Goal: Information Seeking & Learning: Learn about a topic

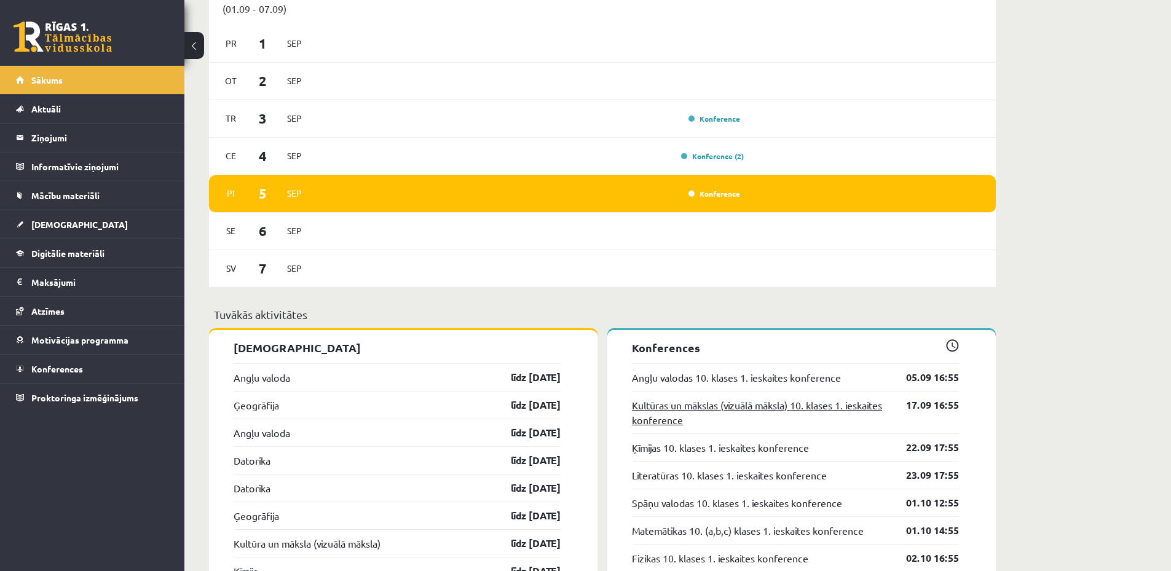
scroll to position [496, 0]
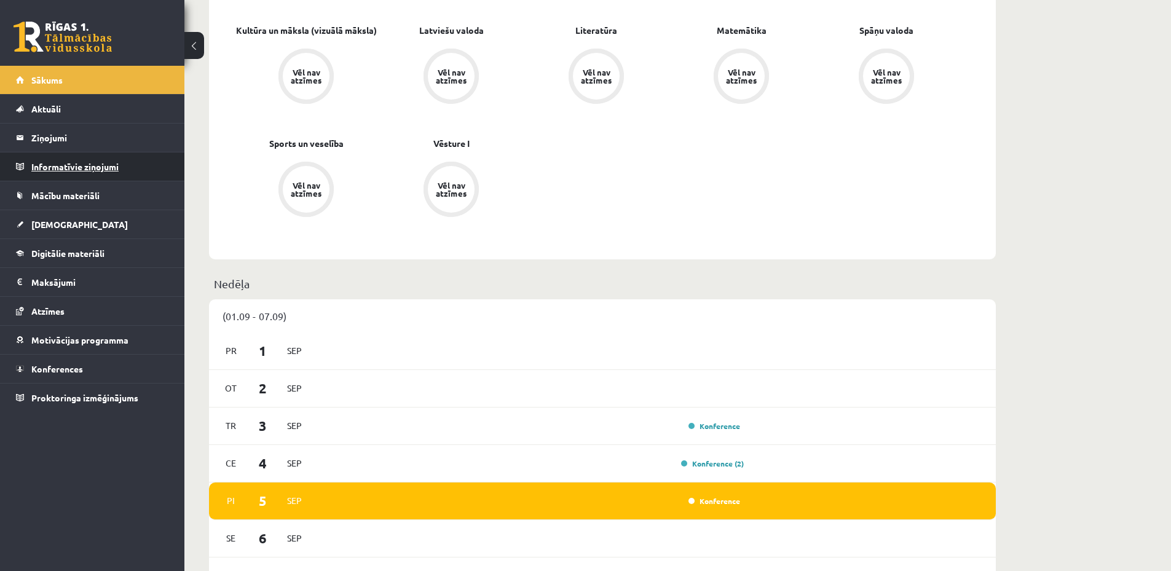
click at [79, 173] on legend "Informatīvie ziņojumi 0" at bounding box center [100, 166] width 138 height 28
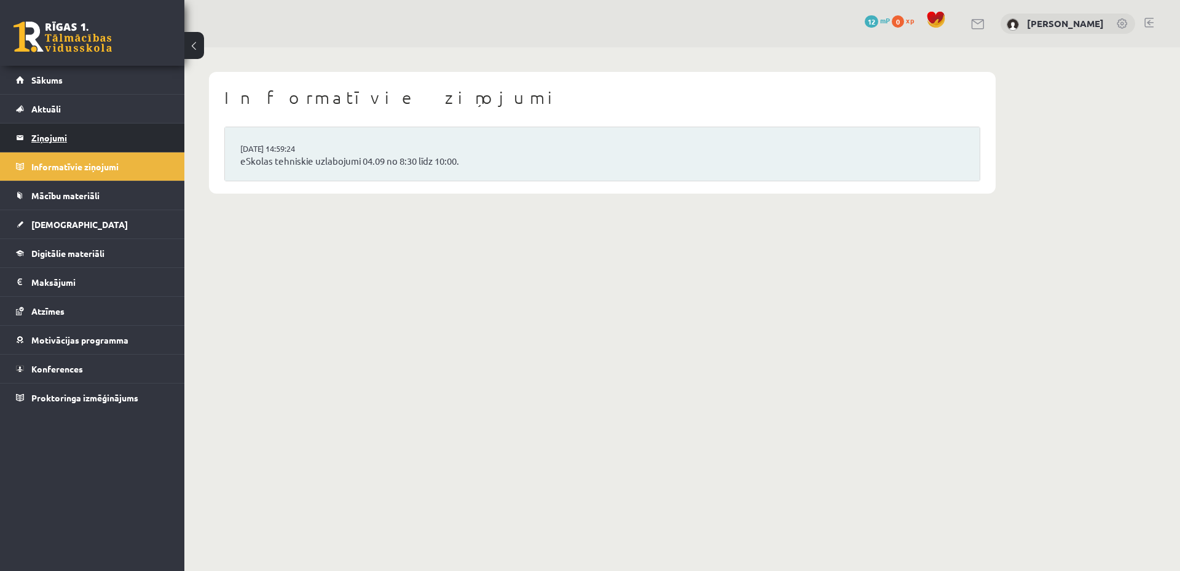
click at [68, 138] on legend "Ziņojumi 0" at bounding box center [100, 138] width 138 height 28
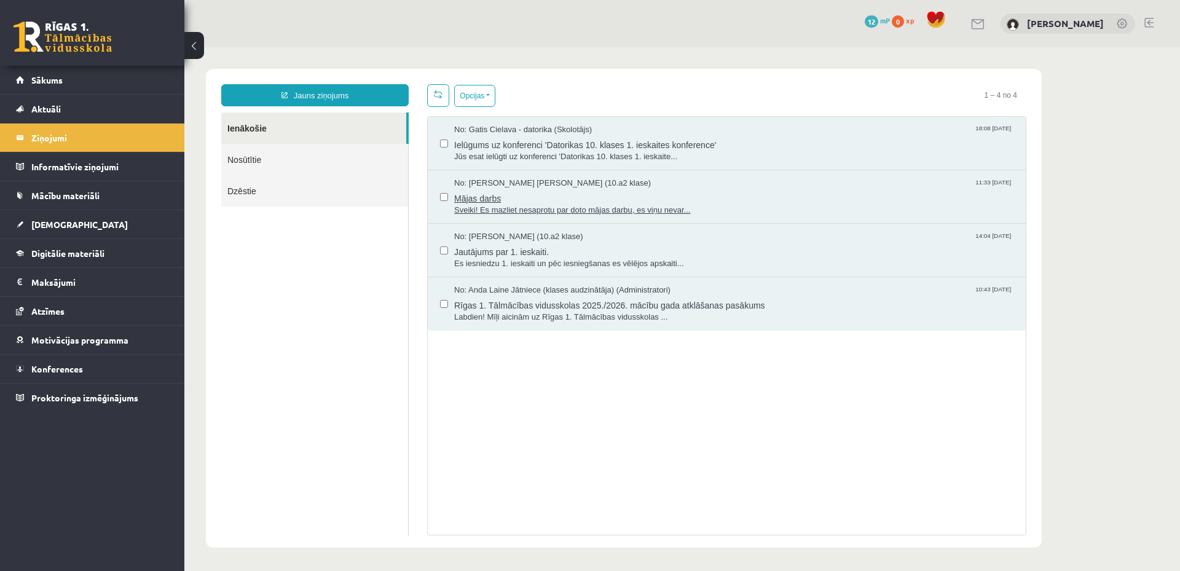
click at [511, 211] on span "Sveiki! Es mazliet nesaprotu par doto mājas darbu, es viņu nevar..." at bounding box center [733, 211] width 559 height 12
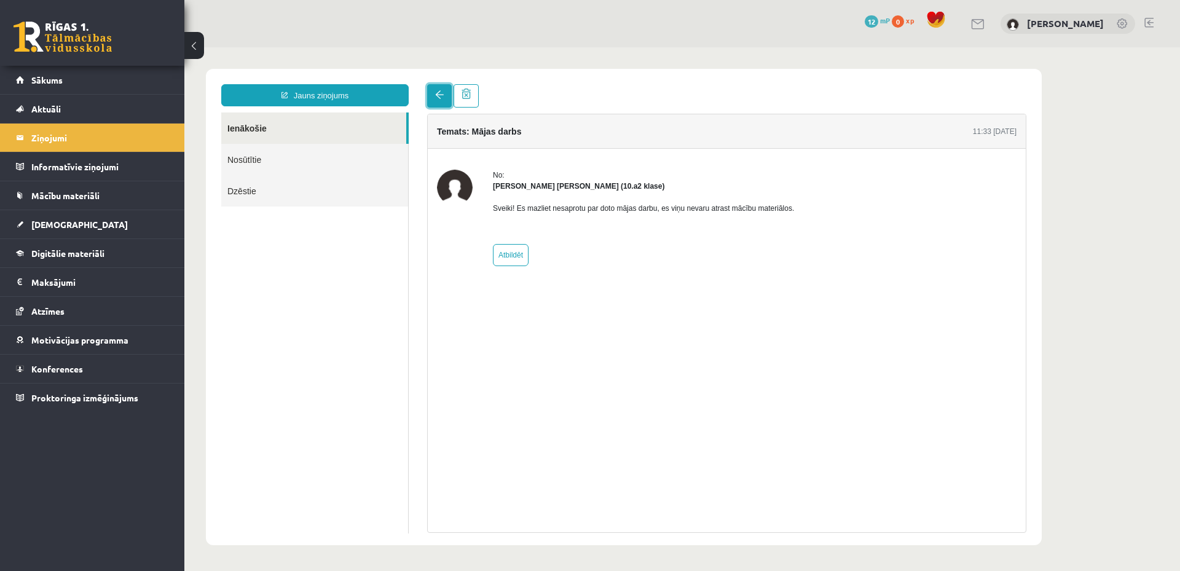
click at [447, 96] on link at bounding box center [439, 95] width 25 height 23
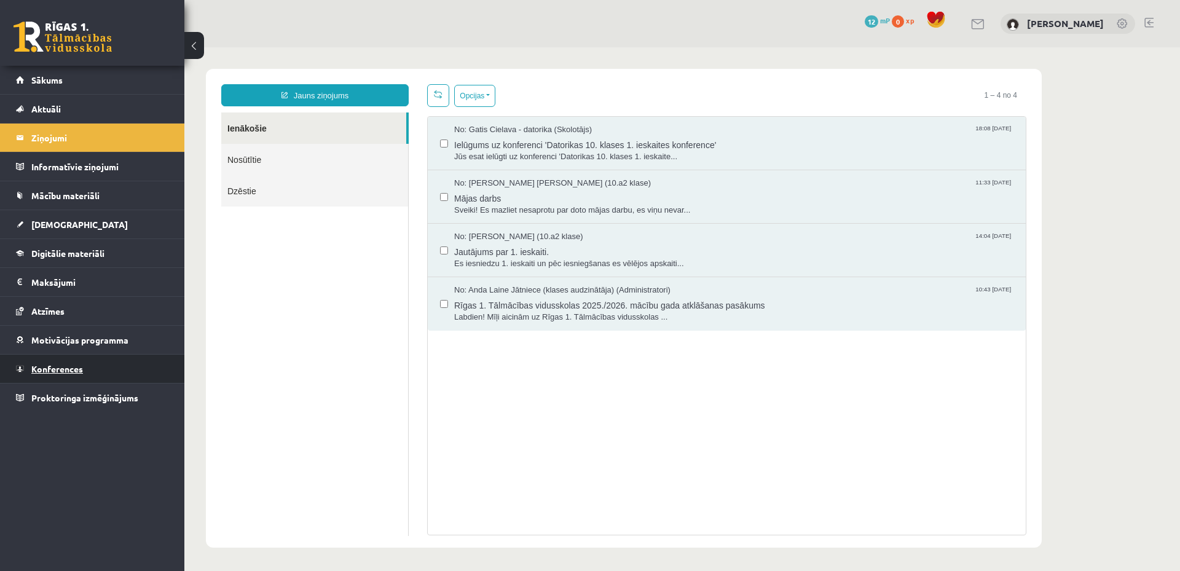
click at [61, 369] on span "Konferences" at bounding box center [57, 368] width 52 height 11
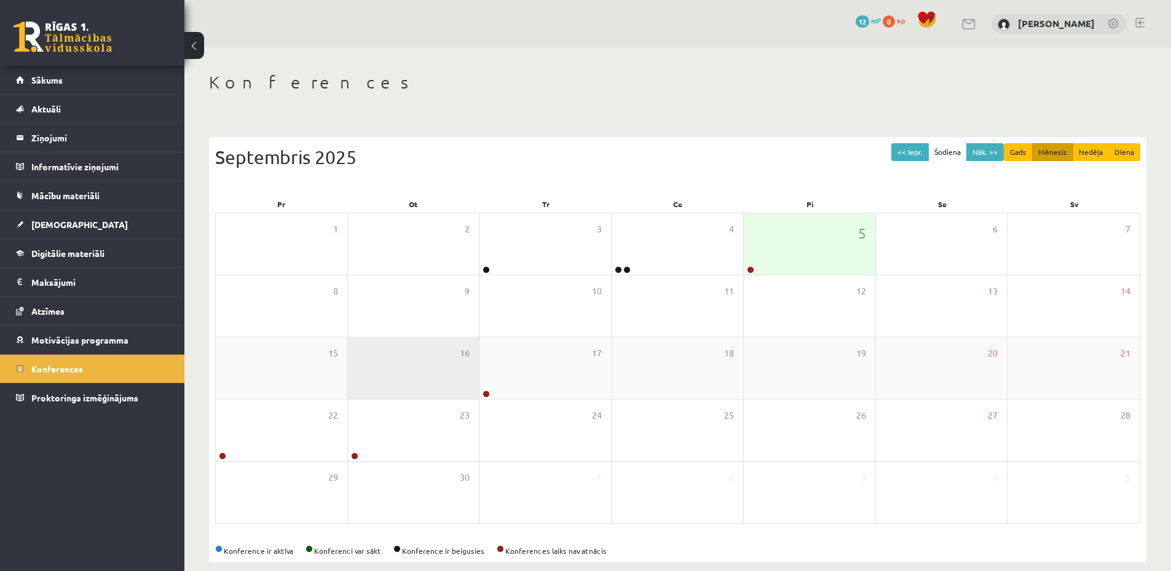
scroll to position [17, 0]
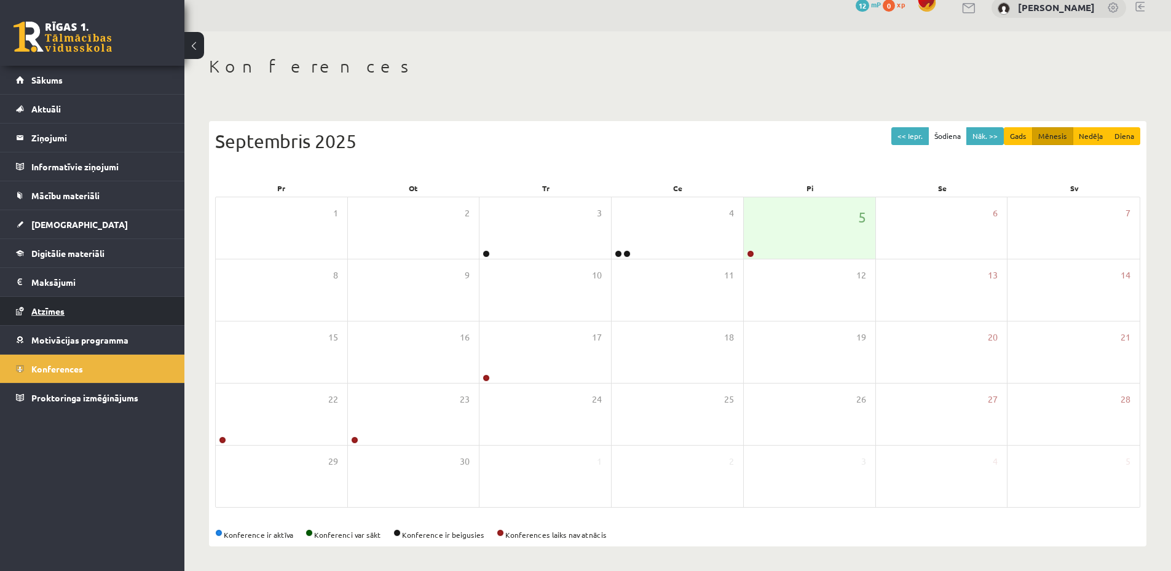
click at [67, 311] on link "Atzīmes" at bounding box center [92, 311] width 153 height 28
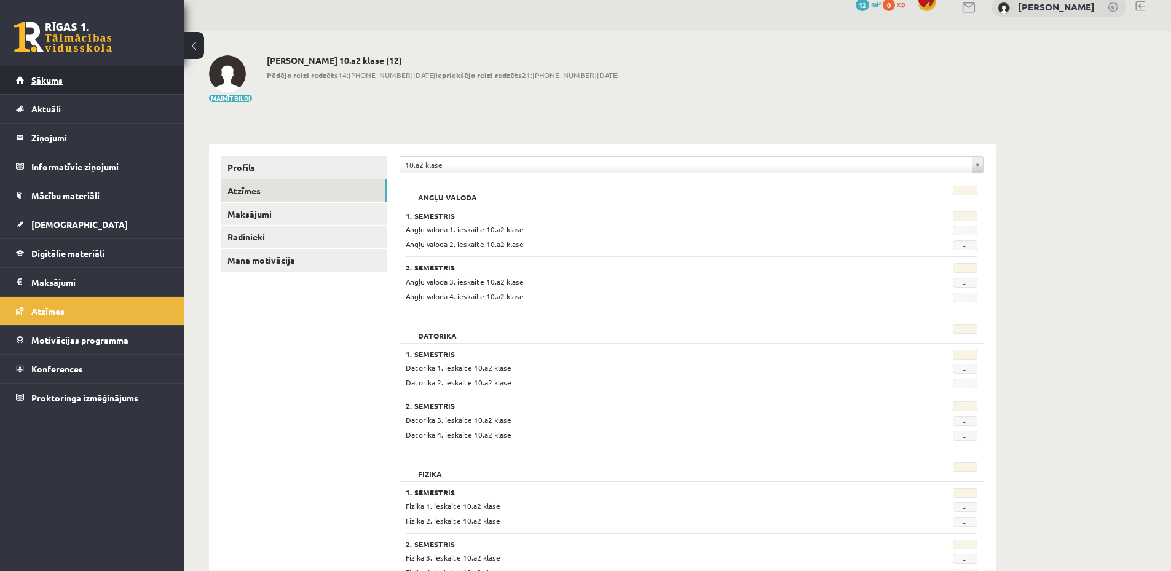
click at [49, 81] on span "Sākums" at bounding box center [46, 79] width 31 height 11
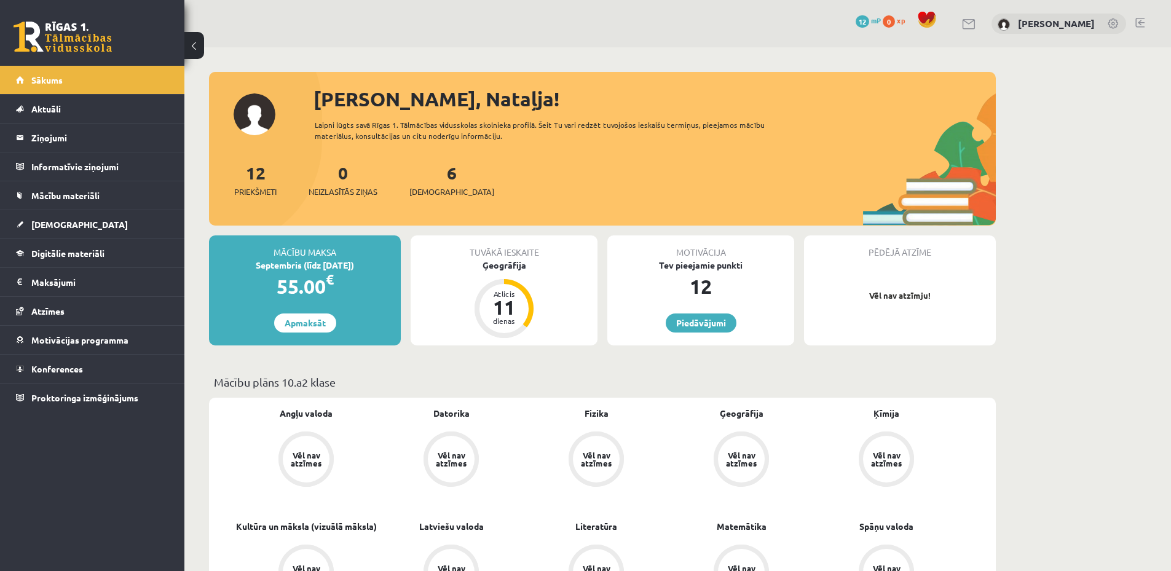
scroll to position [61, 0]
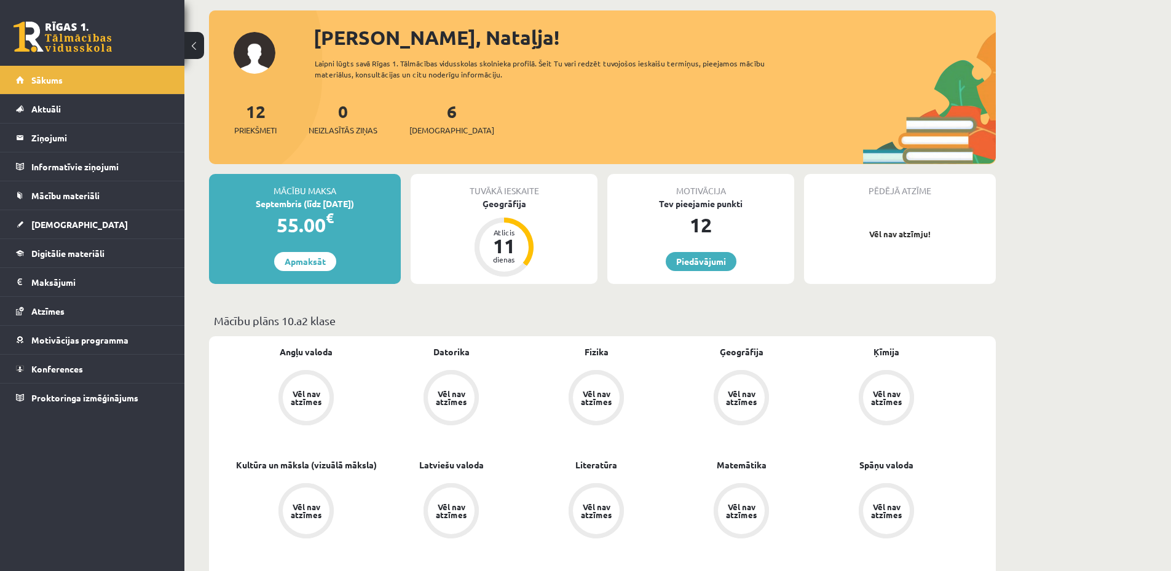
click at [462, 390] on div "Vēl nav atzīmes" at bounding box center [451, 398] width 34 height 16
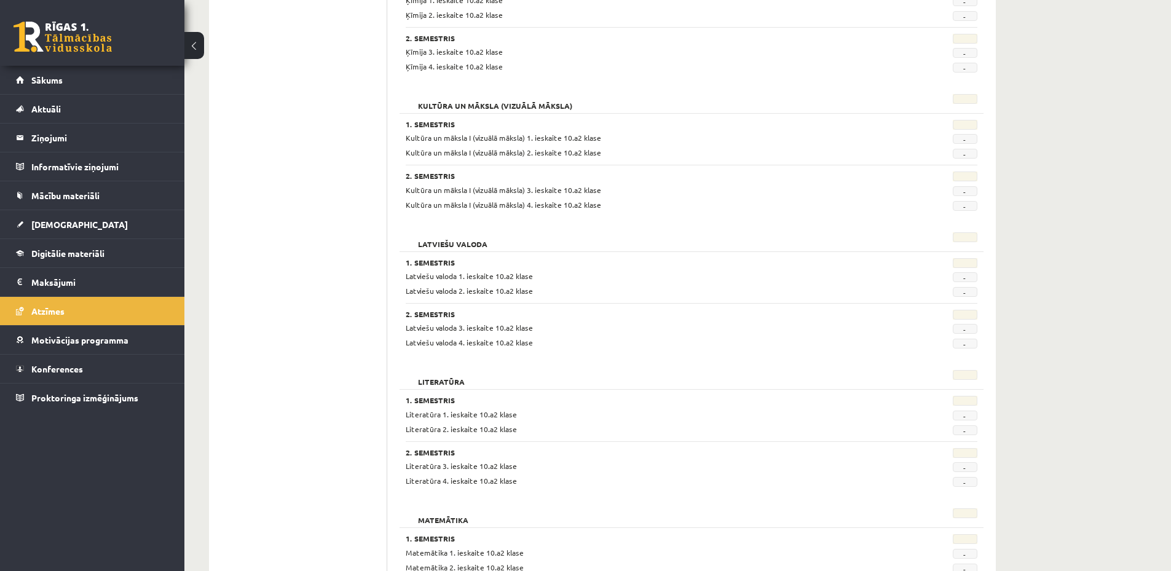
scroll to position [860, 0]
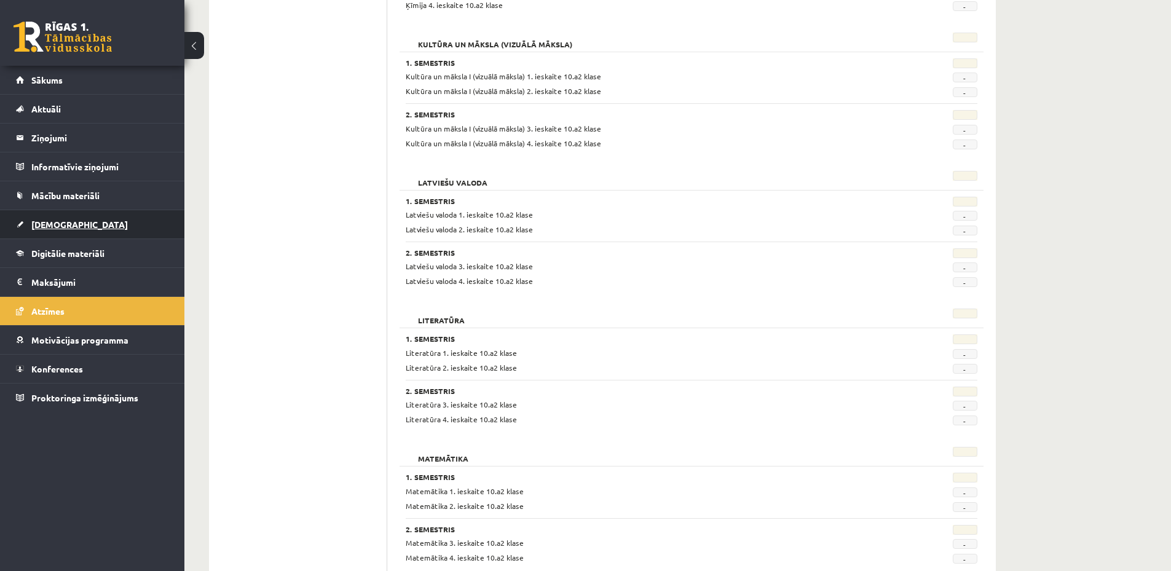
click at [51, 227] on span "[DEMOGRAPHIC_DATA]" at bounding box center [79, 224] width 96 height 11
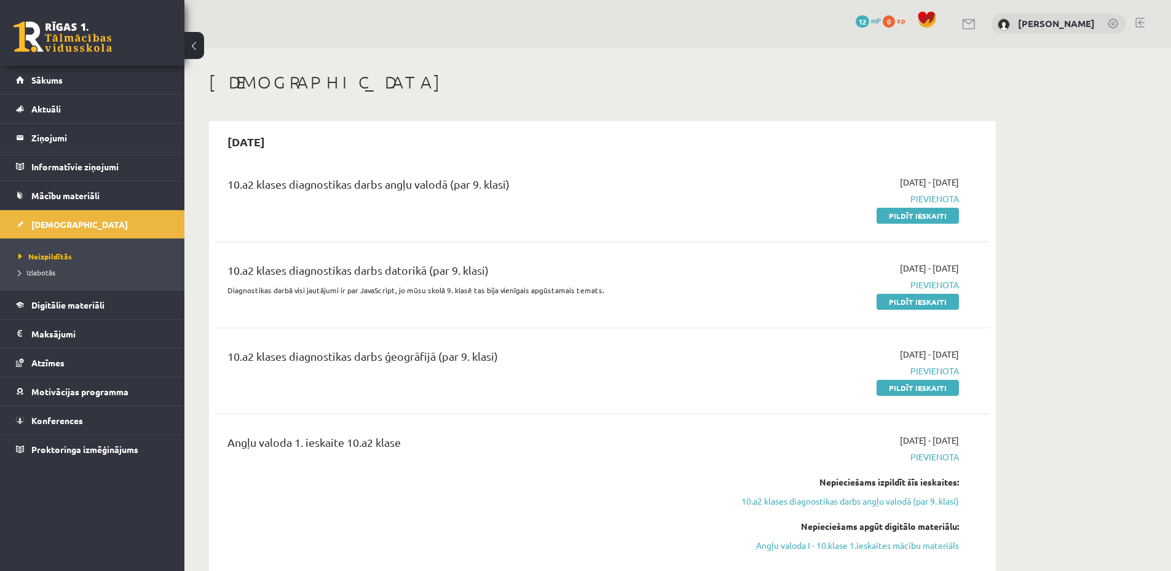
scroll to position [61, 0]
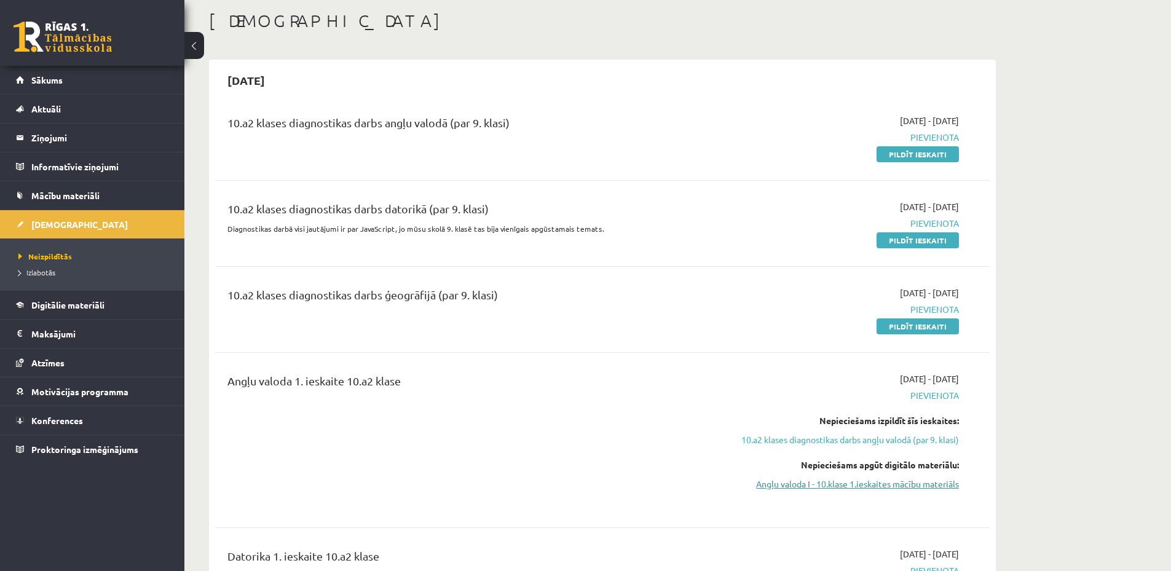
click at [831, 487] on link "Angļu valoda I - 10.klase 1.ieskaites mācību materiāls" at bounding box center [843, 484] width 232 height 13
click at [55, 419] on span "Konferences" at bounding box center [57, 420] width 52 height 11
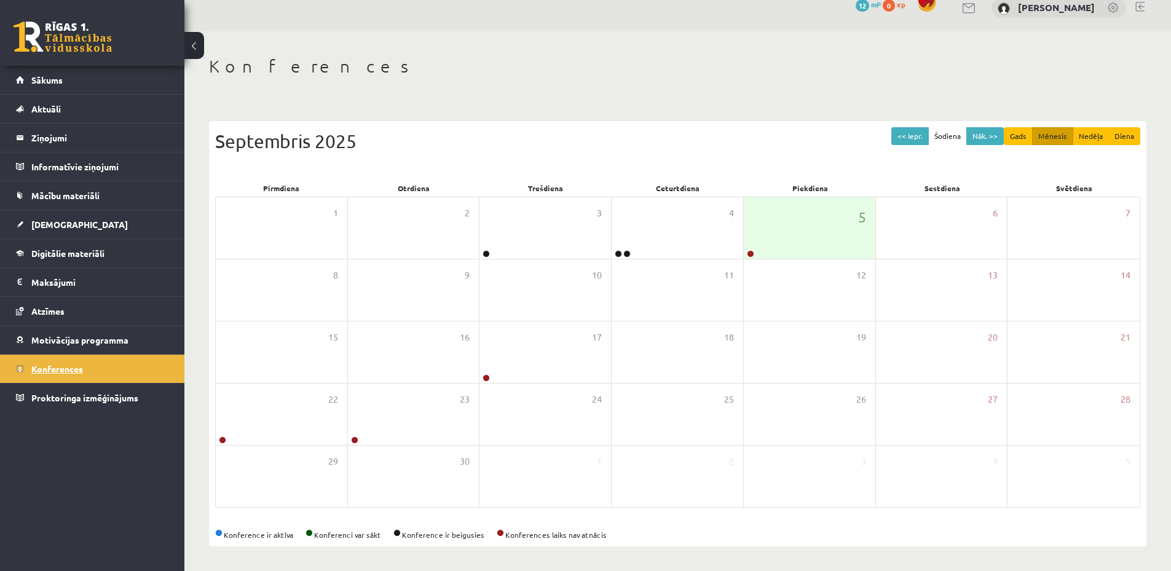
scroll to position [17, 0]
click at [801, 240] on div "5" at bounding box center [810, 227] width 132 height 61
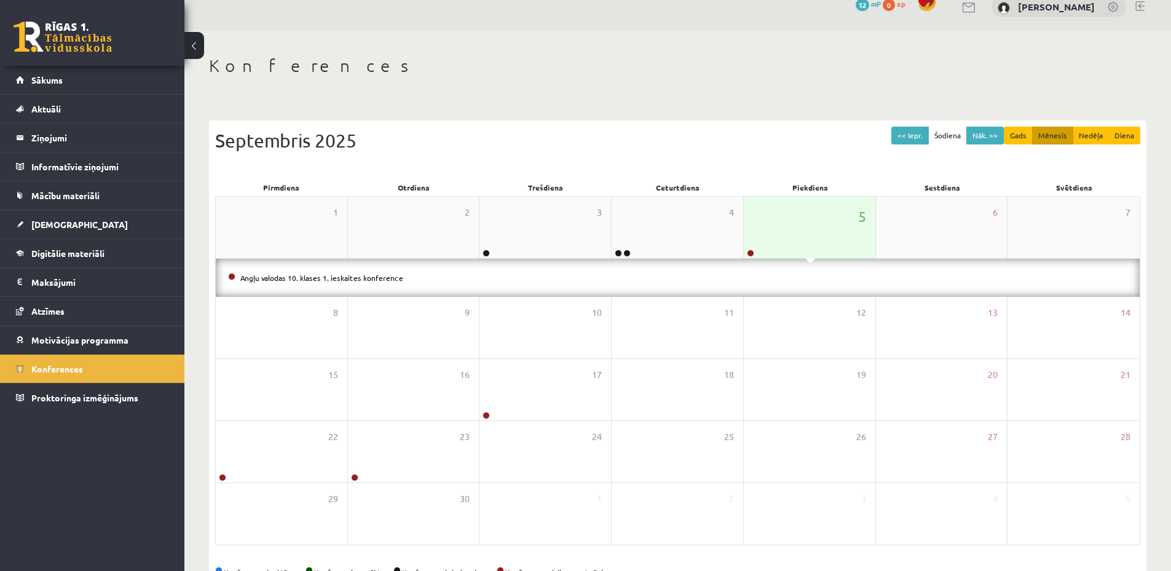
click at [781, 238] on div "5" at bounding box center [810, 227] width 132 height 61
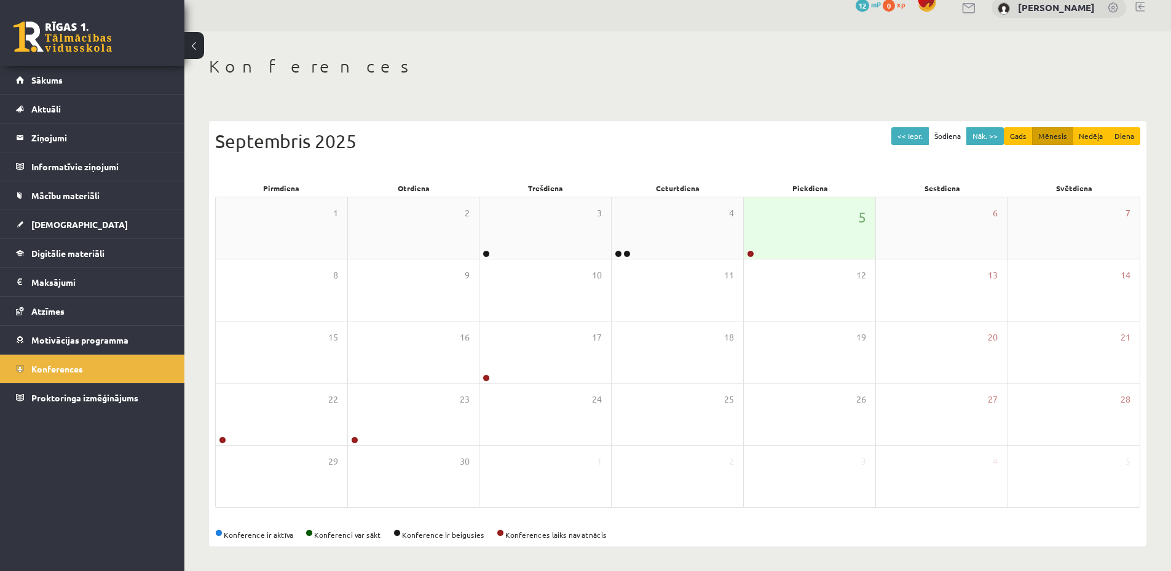
click at [781, 238] on div "5" at bounding box center [810, 227] width 132 height 61
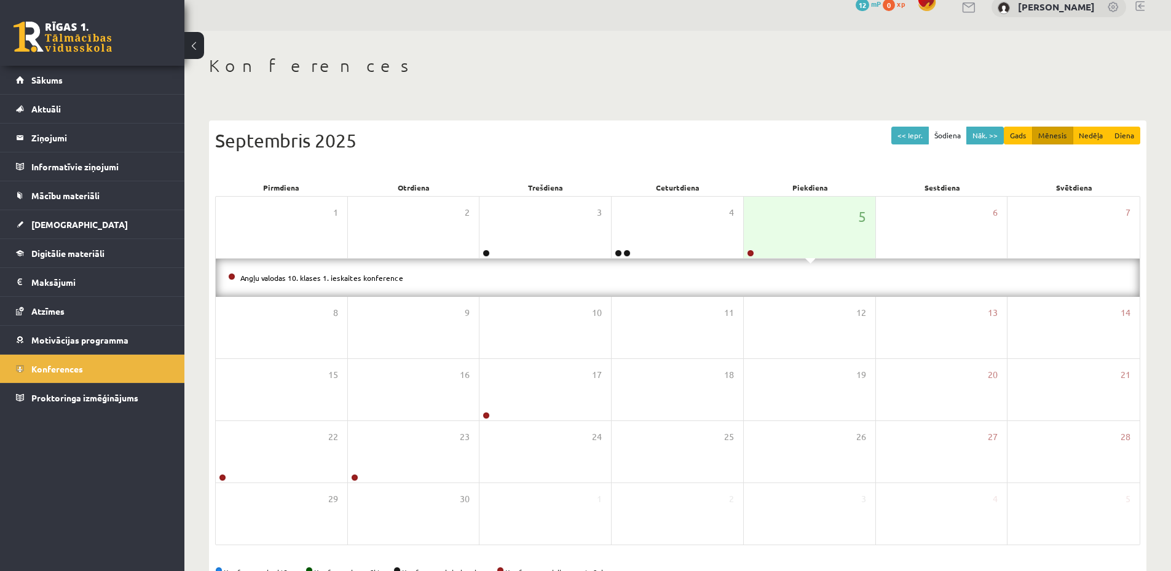
scroll to position [55, 0]
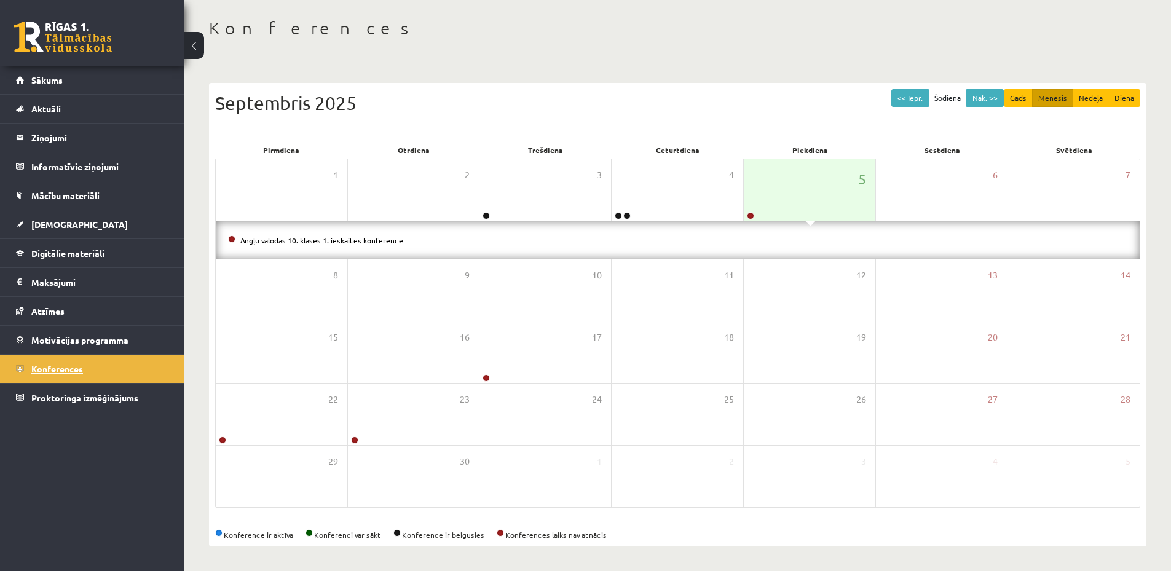
click at [68, 372] on span "Konferences" at bounding box center [57, 368] width 52 height 11
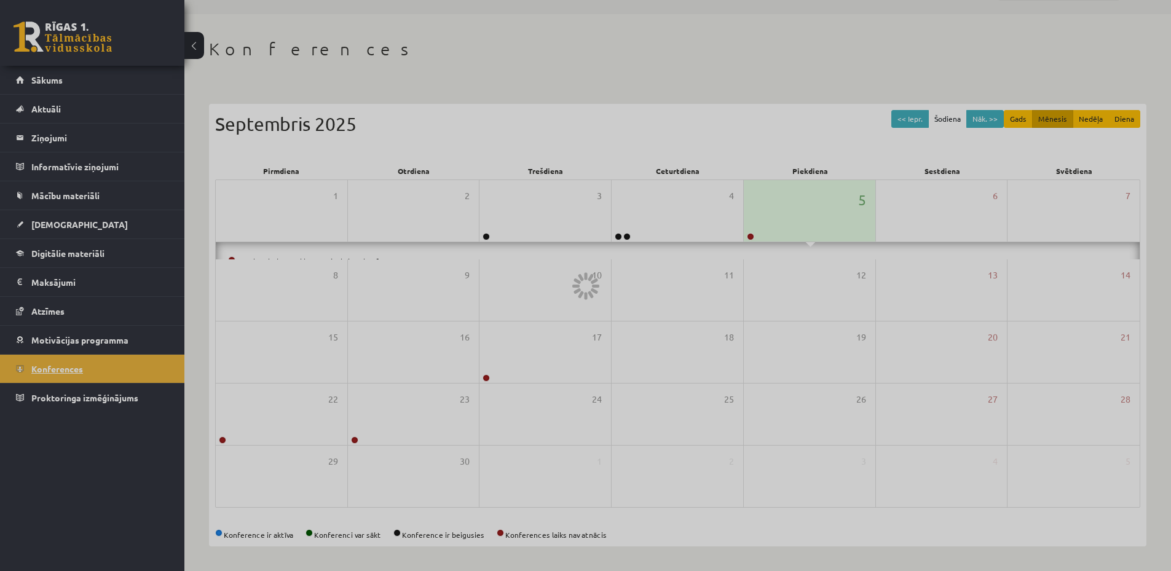
scroll to position [17, 0]
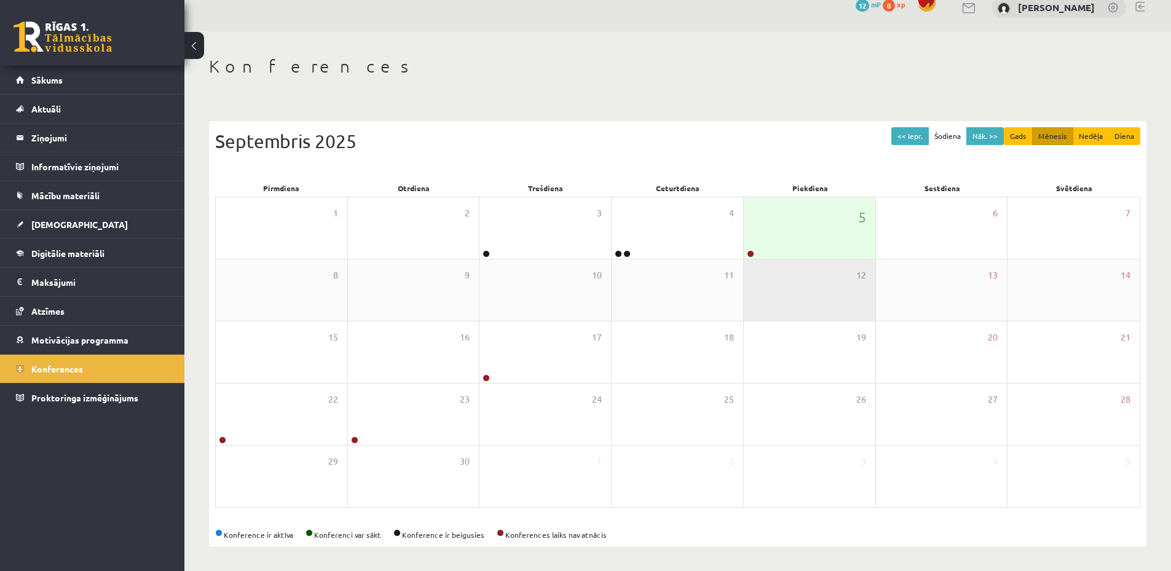
click at [811, 264] on div "12" at bounding box center [810, 289] width 132 height 61
click at [812, 254] on div "5" at bounding box center [810, 227] width 132 height 61
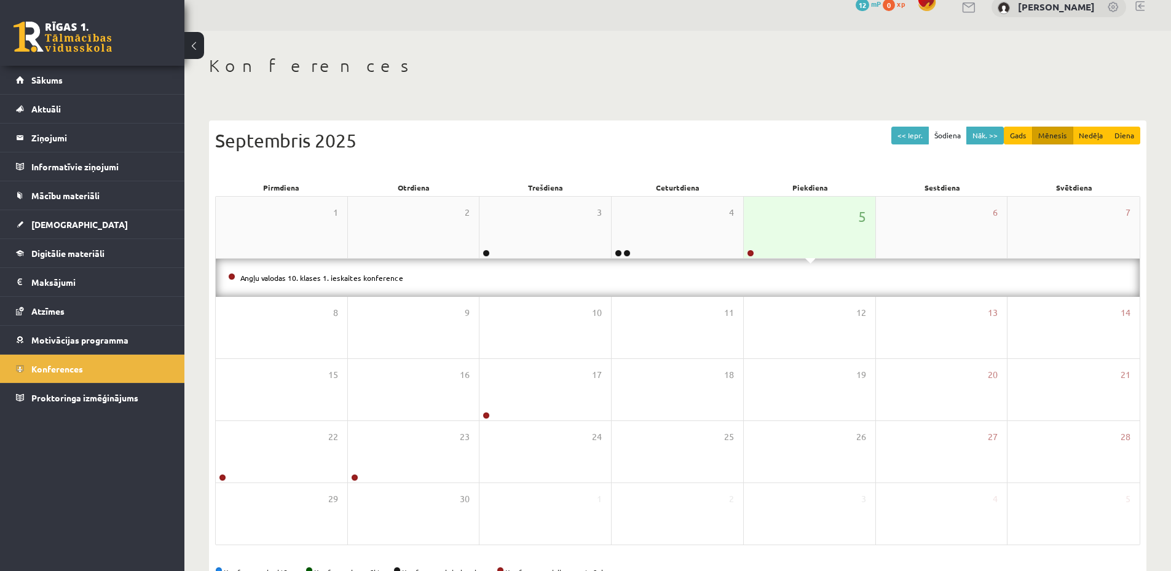
click at [816, 235] on div "5" at bounding box center [810, 227] width 132 height 61
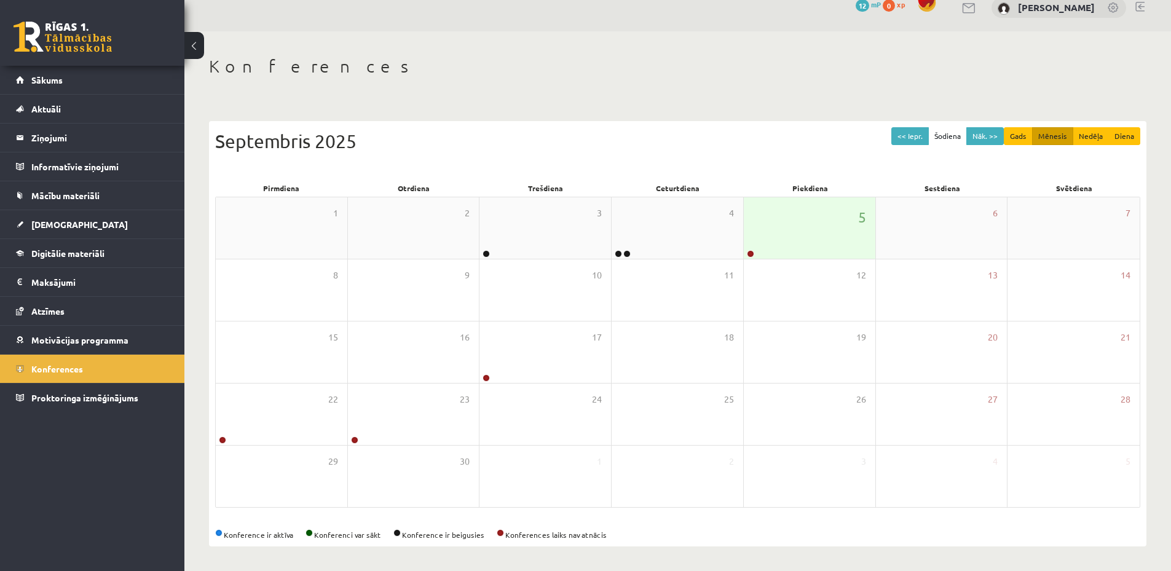
click at [816, 235] on div "5" at bounding box center [810, 227] width 132 height 61
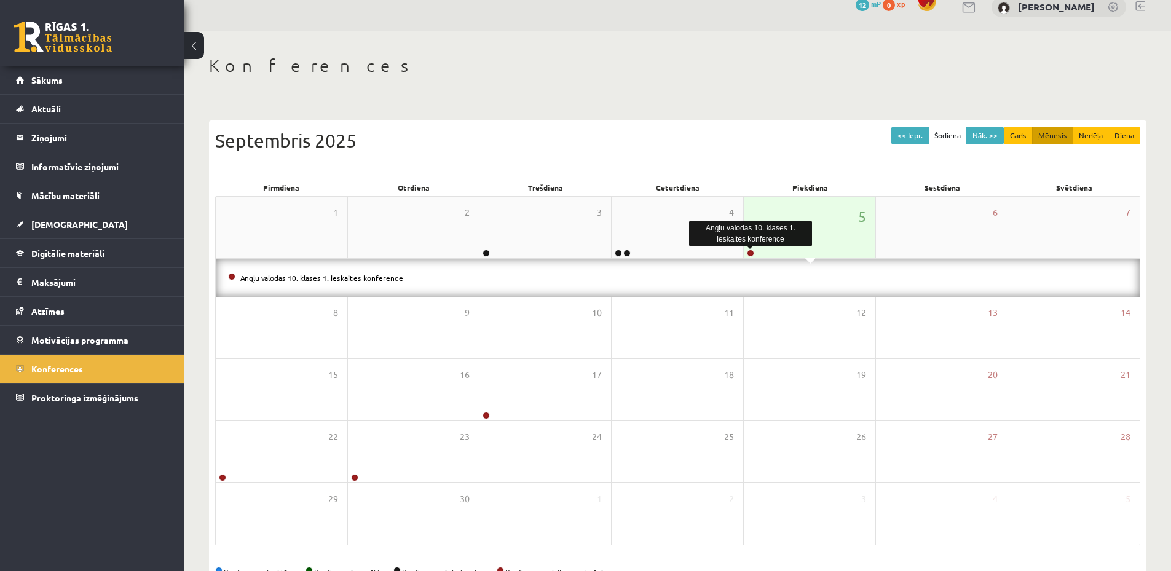
click at [751, 251] on link at bounding box center [750, 253] width 7 height 7
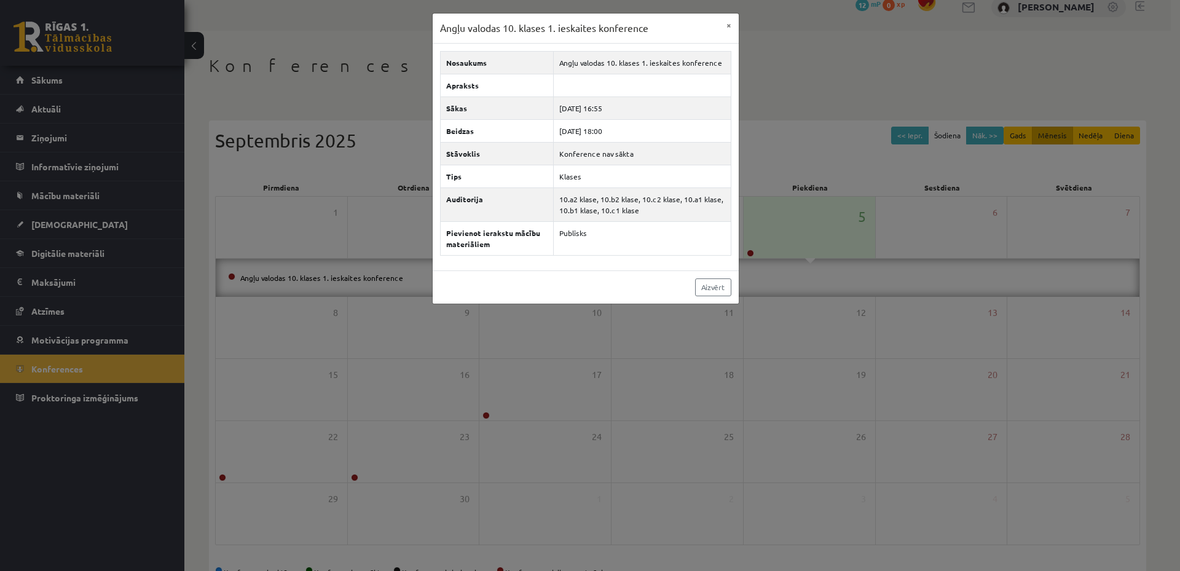
click at [105, 287] on div "Angļu valodas 10. klases 1. ieskaites konference × Nosaukums Angļu valodas 10. …" at bounding box center [590, 285] width 1180 height 571
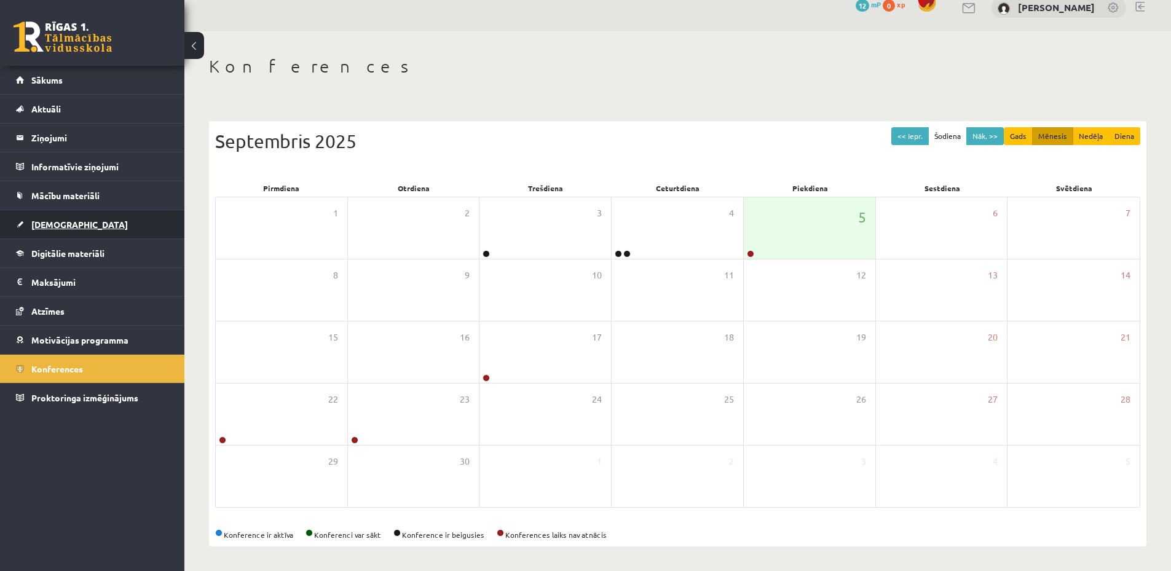
click at [58, 227] on span "[DEMOGRAPHIC_DATA]" at bounding box center [79, 224] width 96 height 11
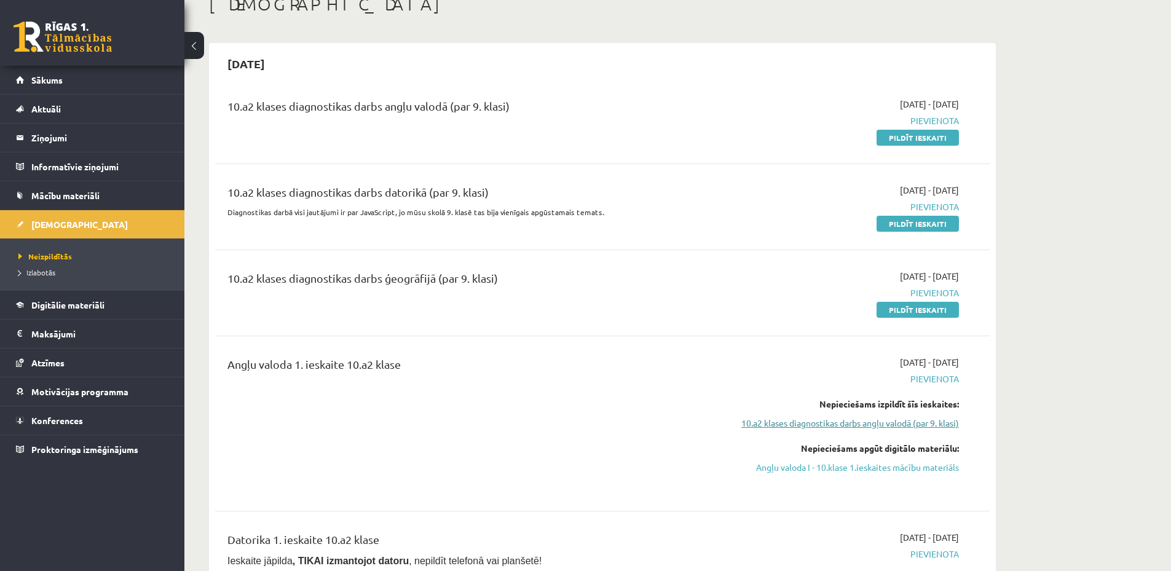
scroll to position [140, 0]
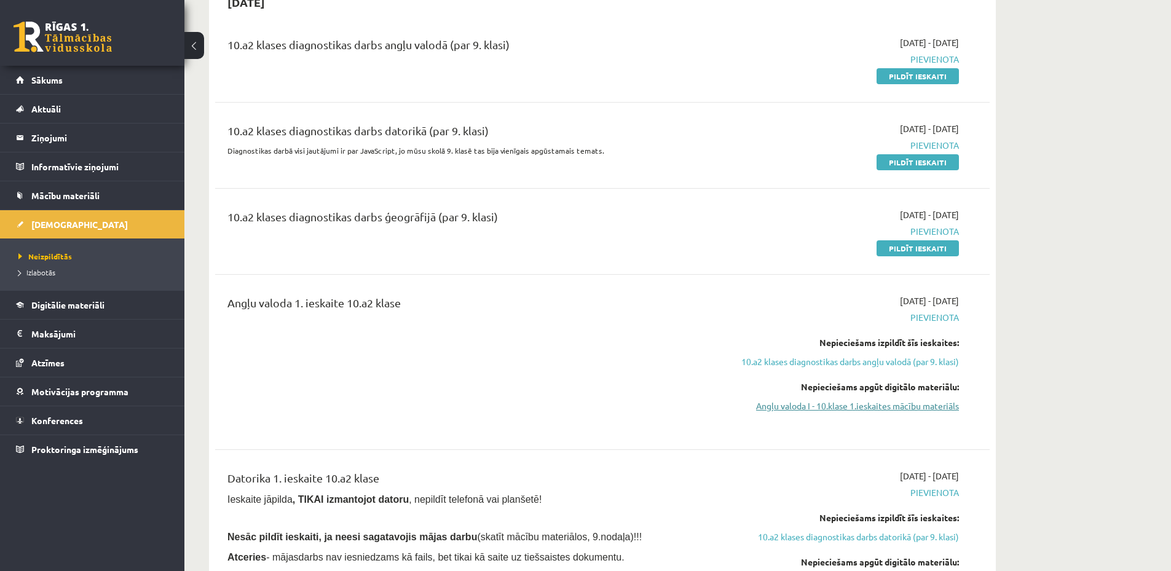
click at [841, 406] on link "Angļu valoda I - 10.klase 1.ieskaites mācību materiāls" at bounding box center [843, 405] width 232 height 13
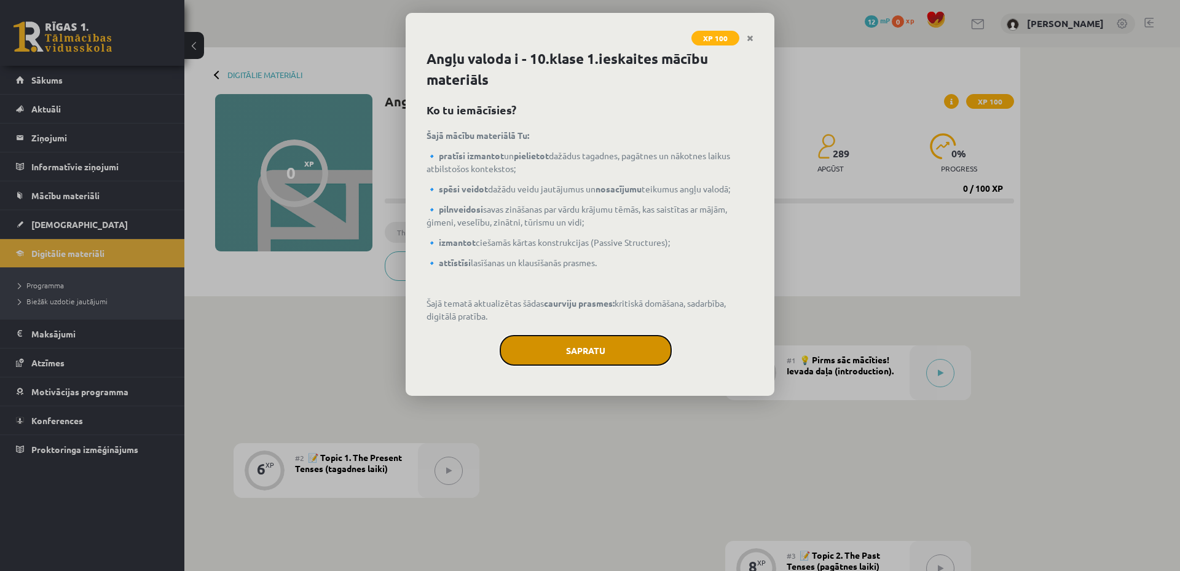
click at [578, 351] on button "Sapratu" at bounding box center [586, 350] width 172 height 31
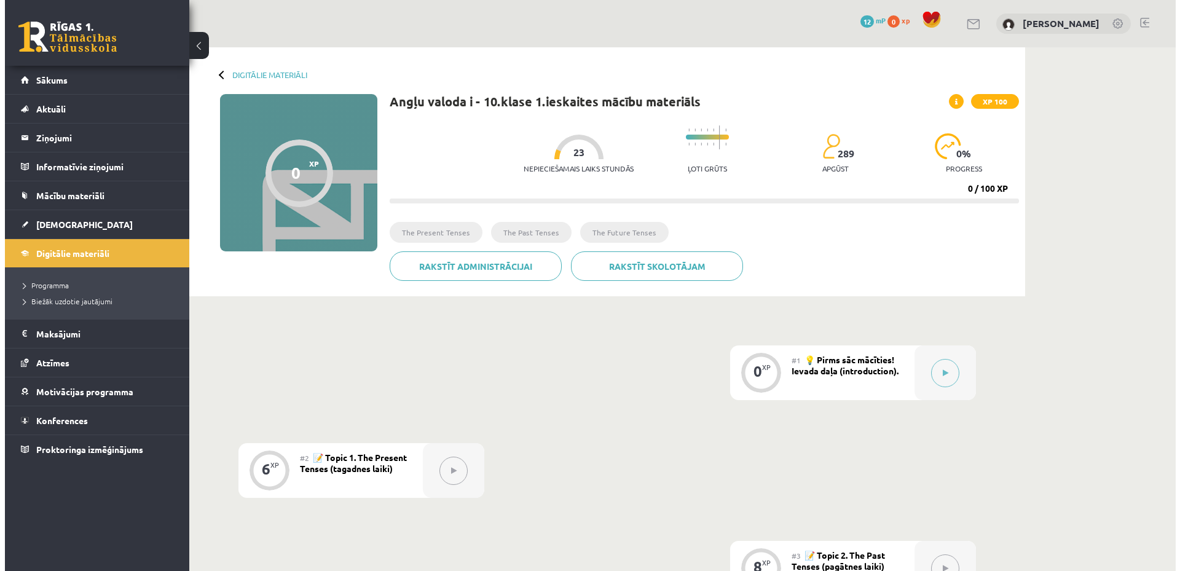
scroll to position [61, 0]
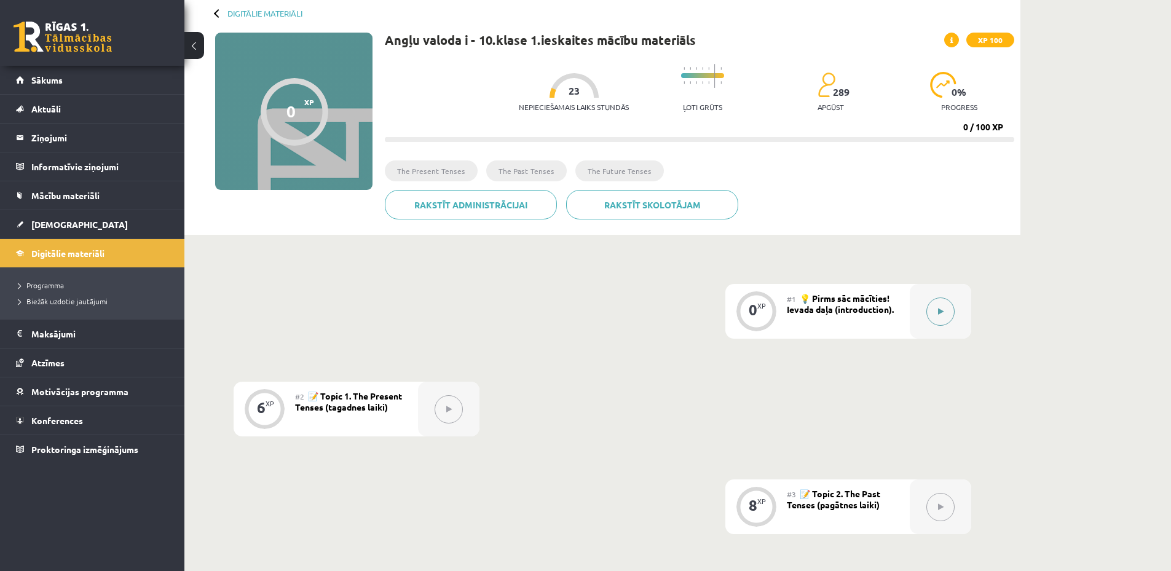
click at [947, 312] on button at bounding box center [940, 311] width 28 height 28
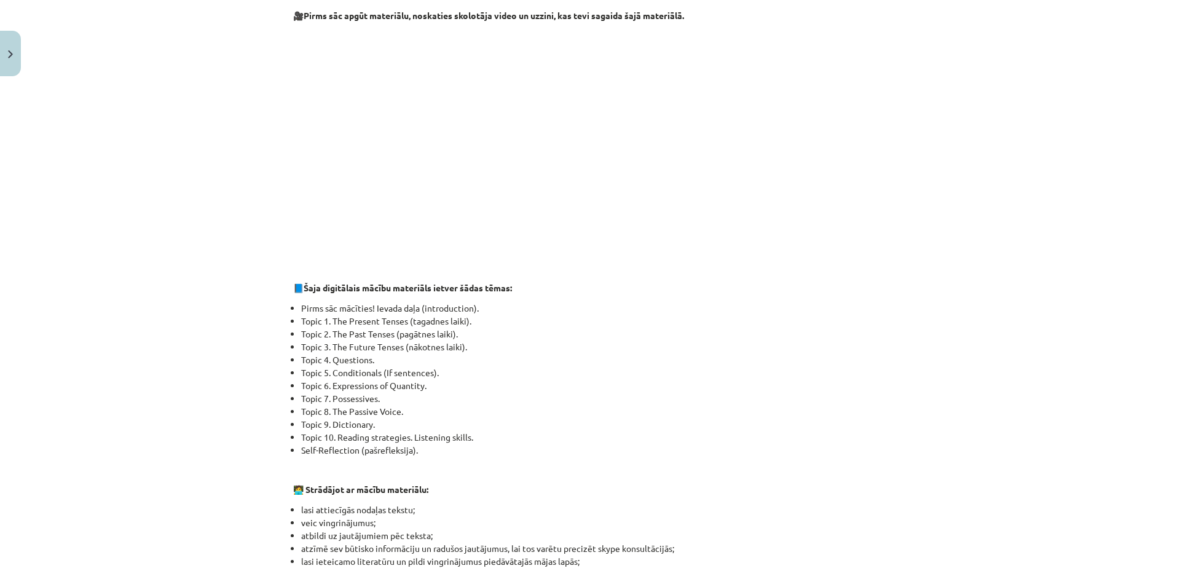
scroll to position [492, 0]
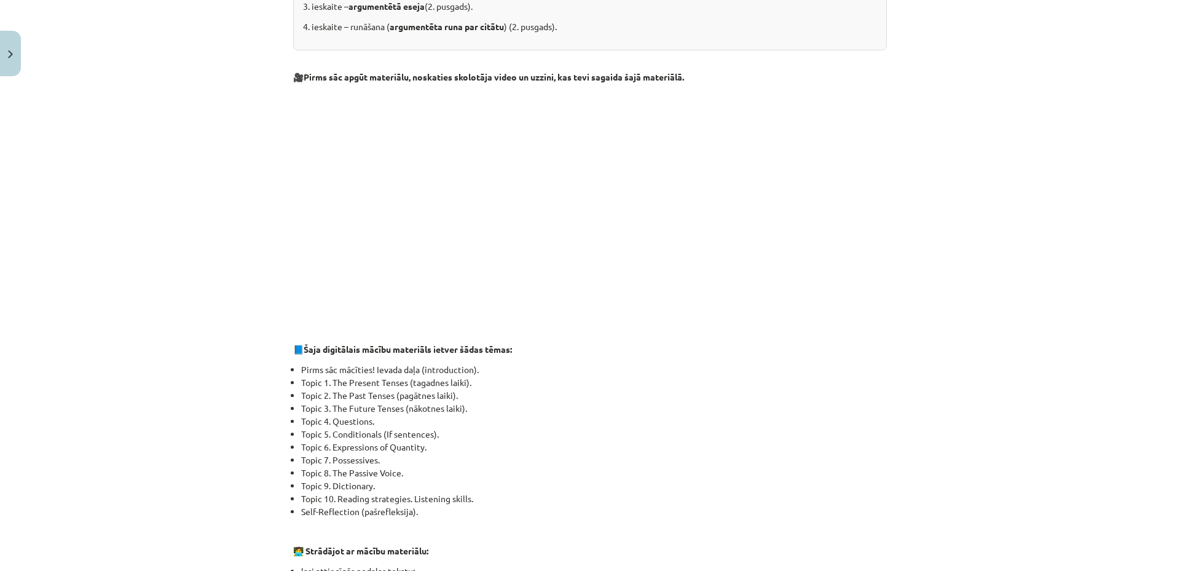
click at [657, 465] on li "Topic 7. Possessives." at bounding box center [594, 460] width 586 height 13
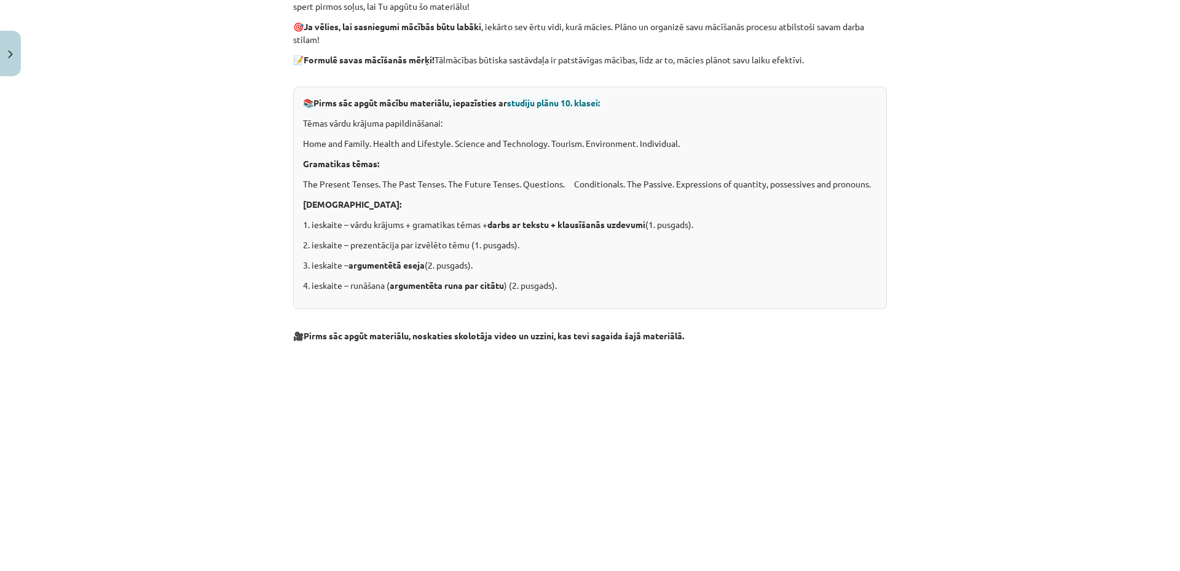
scroll to position [0, 0]
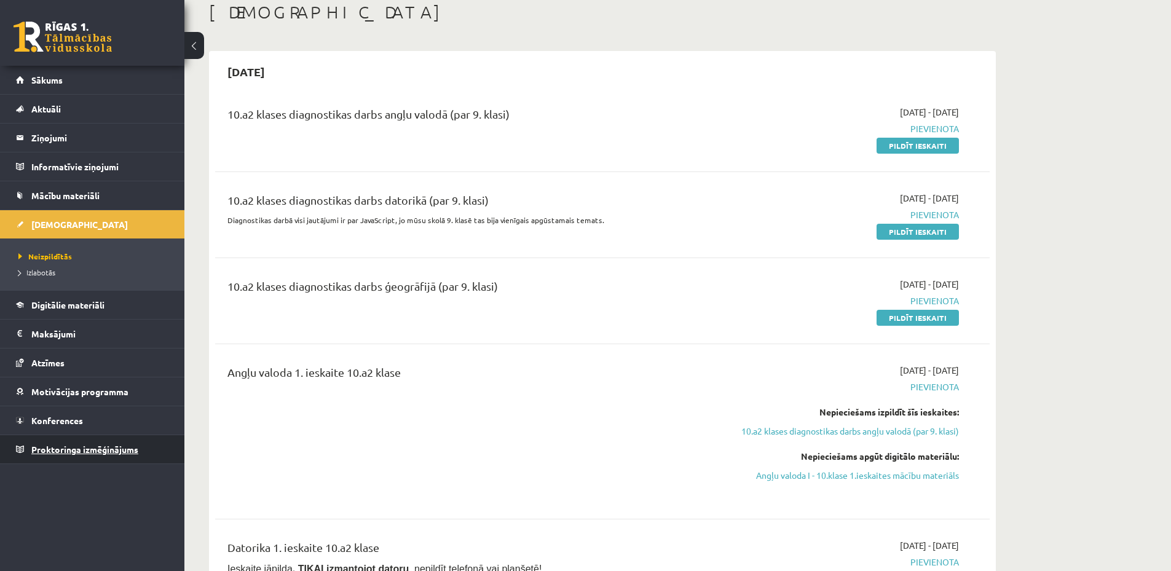
scroll to position [9, 0]
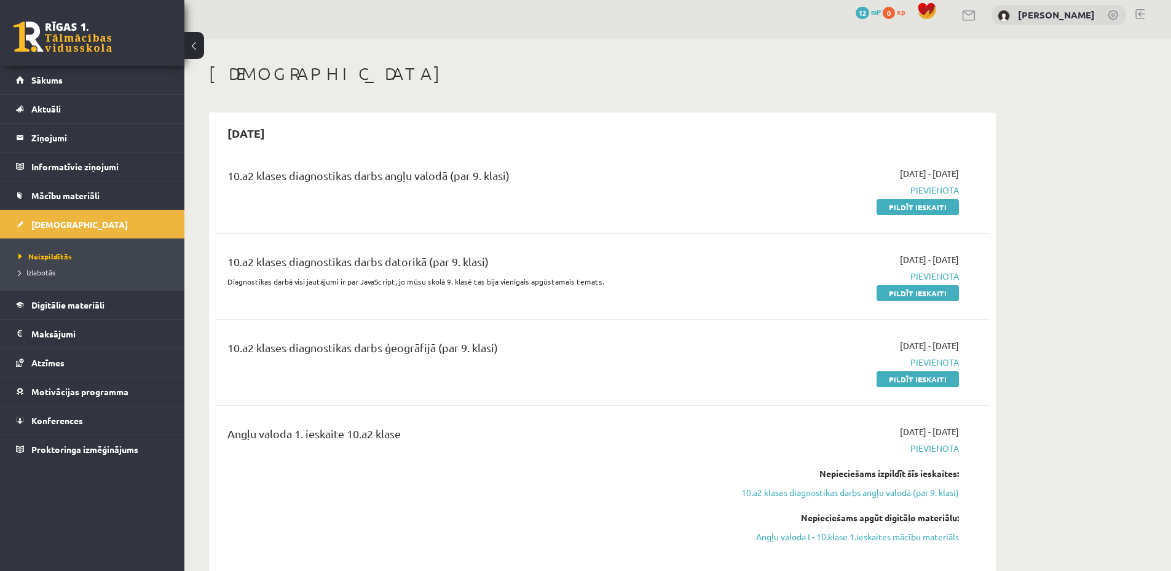
click at [1140, 12] on link at bounding box center [1139, 14] width 9 height 10
